Goal: Information Seeking & Learning: Check status

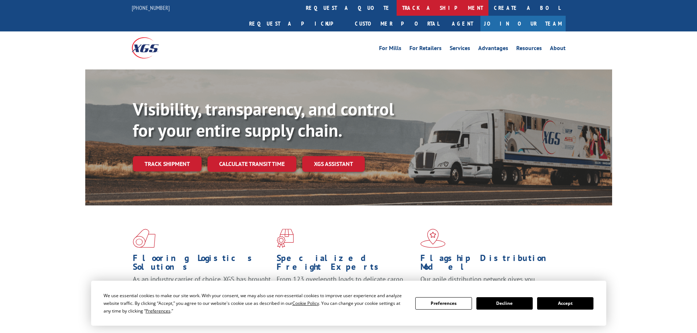
click at [396, 4] on link "track a shipment" at bounding box center [442, 8] width 92 height 16
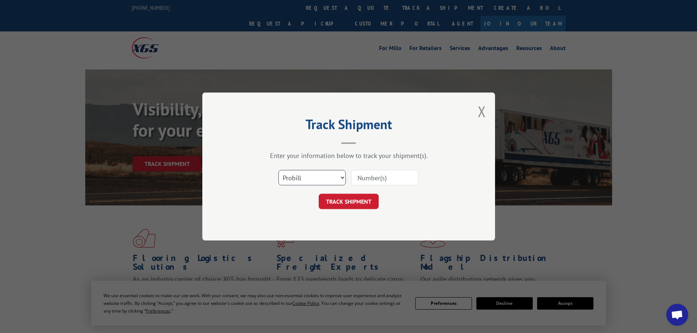
click at [294, 177] on select "Select category... Probill BOL PO" at bounding box center [311, 177] width 67 height 15
select select "bol"
click at [278, 170] on select "Select category... Probill BOL PO" at bounding box center [311, 177] width 67 height 15
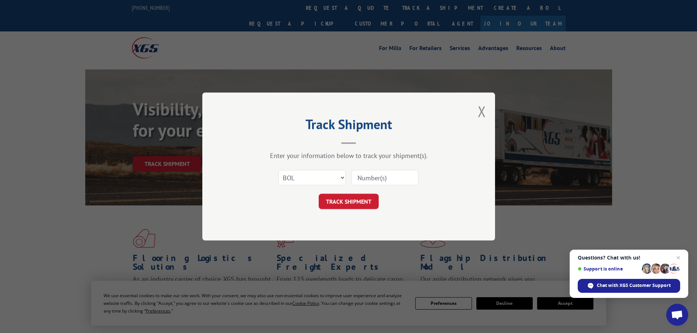
click at [370, 179] on input at bounding box center [384, 177] width 67 height 15
paste input "6007682"
type input "6007682"
click at [360, 202] on button "TRACK SHIPMENT" at bounding box center [349, 201] width 60 height 15
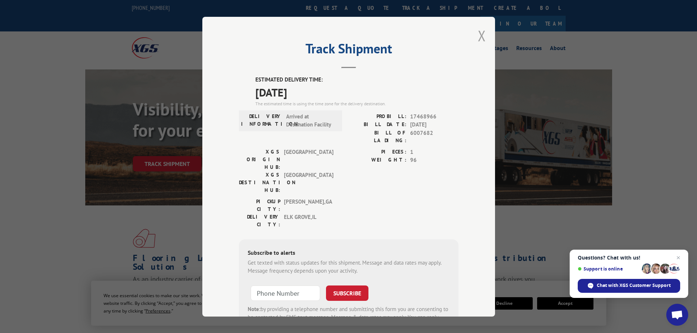
click at [479, 30] on button "Close modal" at bounding box center [482, 35] width 8 height 19
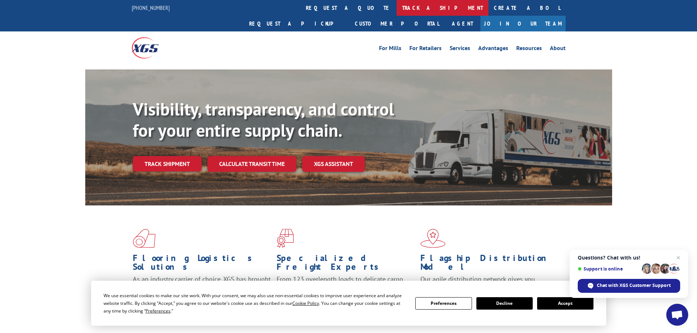
click at [396, 4] on link "track a shipment" at bounding box center [442, 8] width 92 height 16
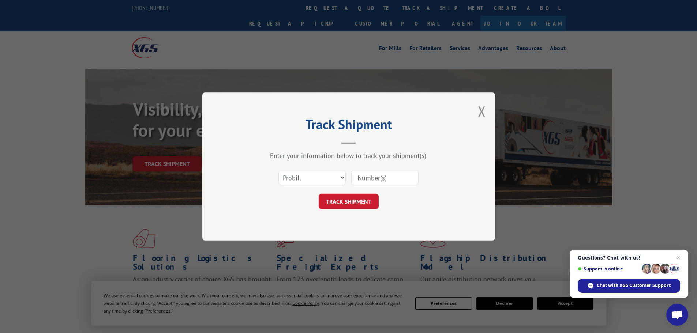
click at [325, 168] on div "Select category... Probill BOL PO" at bounding box center [348, 178] width 219 height 24
click at [321, 181] on select "Select category... Probill BOL PO" at bounding box center [311, 177] width 67 height 15
select select "bol"
click at [278, 170] on select "Select category... Probill BOL PO" at bounding box center [311, 177] width 67 height 15
click at [367, 181] on input at bounding box center [384, 177] width 67 height 15
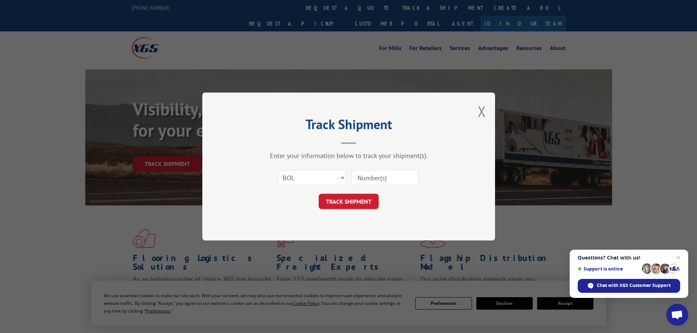
paste input "5148110"
type input "5148110"
click at [353, 197] on button "TRACK SHIPMENT" at bounding box center [349, 201] width 60 height 15
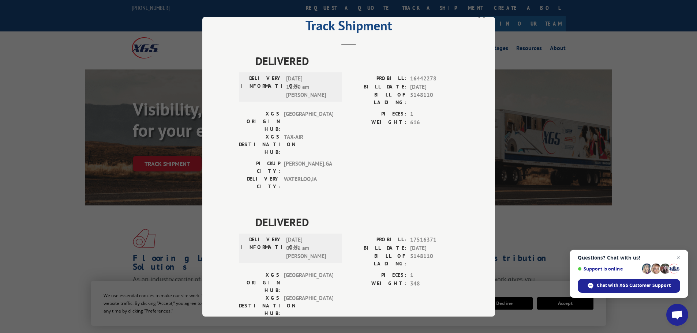
scroll to position [30, 0]
